Goal: Navigation & Orientation: Find specific page/section

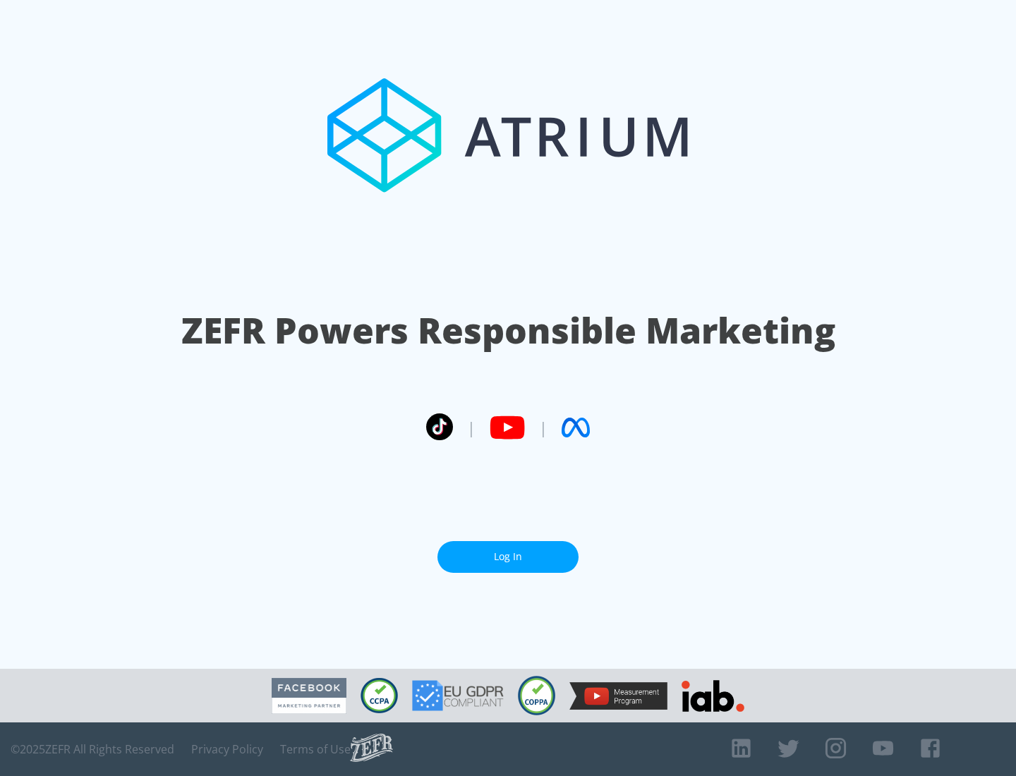
click at [508, 556] on link "Log In" at bounding box center [507, 557] width 141 height 32
